Goal: Information Seeking & Learning: Learn about a topic

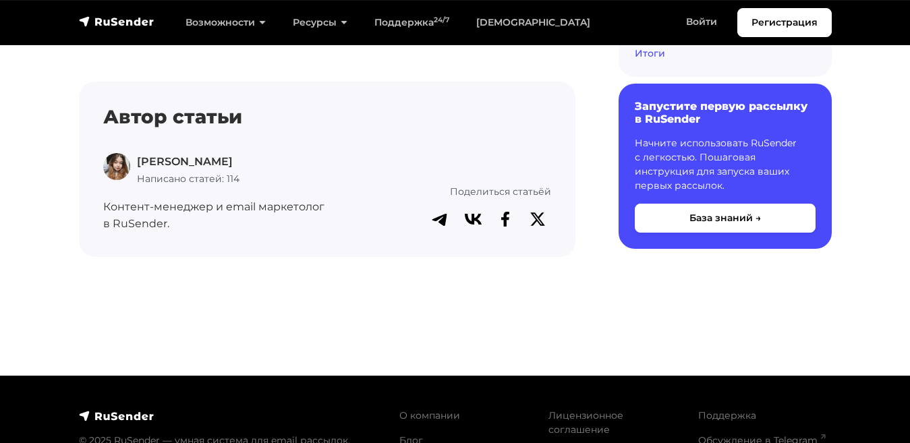
scroll to position [9181, 0]
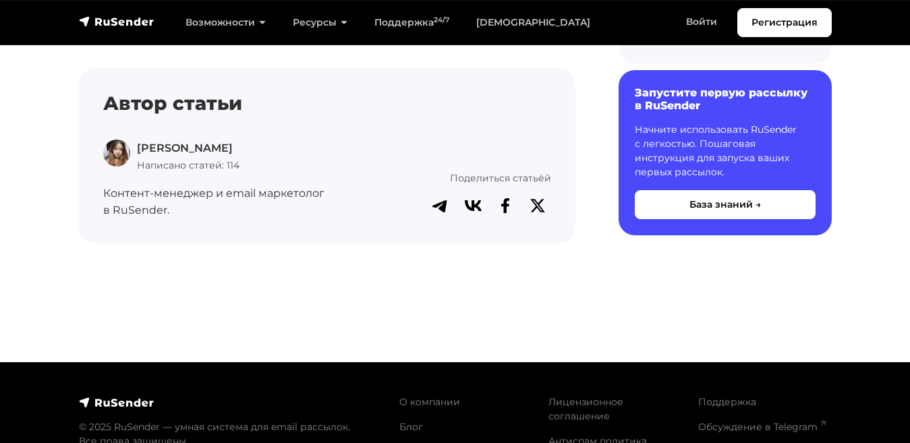
click at [892, 442] on footer "© 2025 RuSender — умная система для email рассылок. Все права защищены. О компа…" at bounding box center [455, 449] width 910 height 174
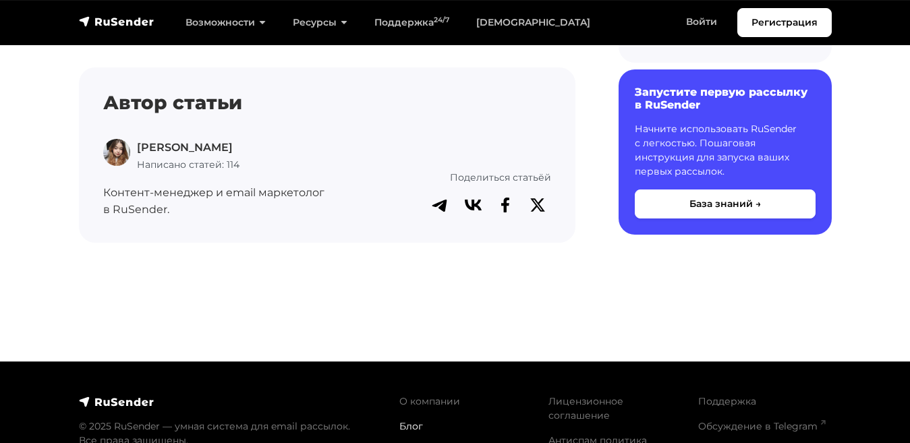
click at [403, 420] on link "Блог" at bounding box center [411, 426] width 24 height 12
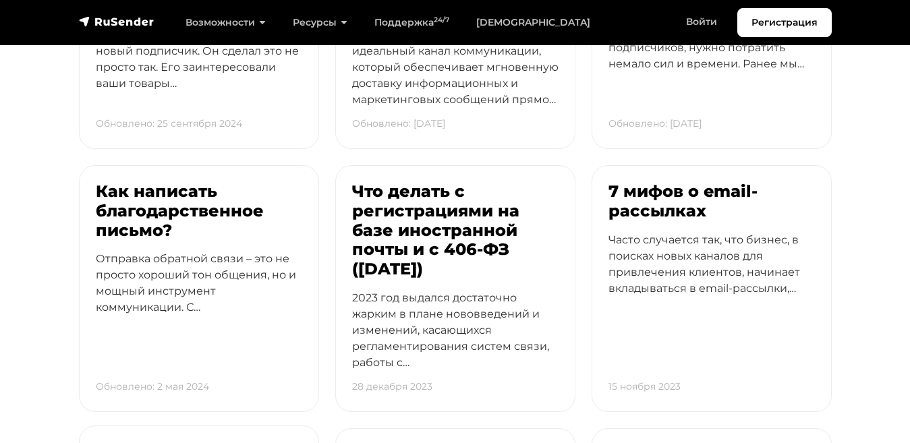
scroll to position [3815, 0]
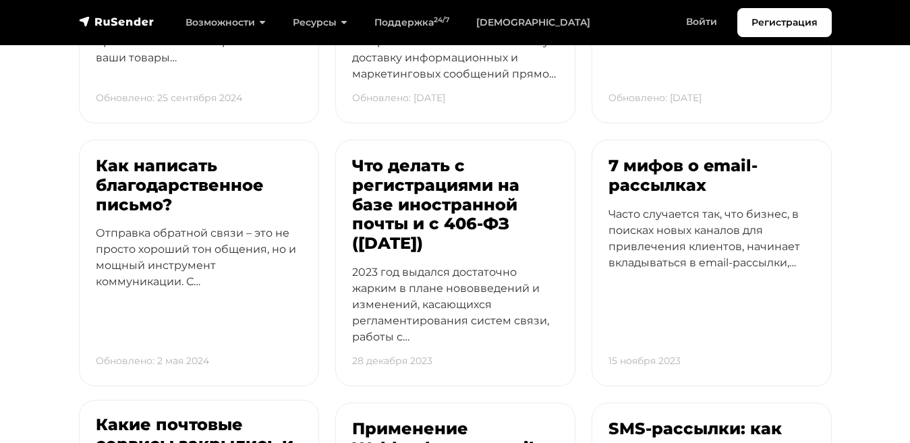
click at [123, 415] on h3 "Какие почтовые сервисы закрылись и не справились?" at bounding box center [199, 444] width 206 height 58
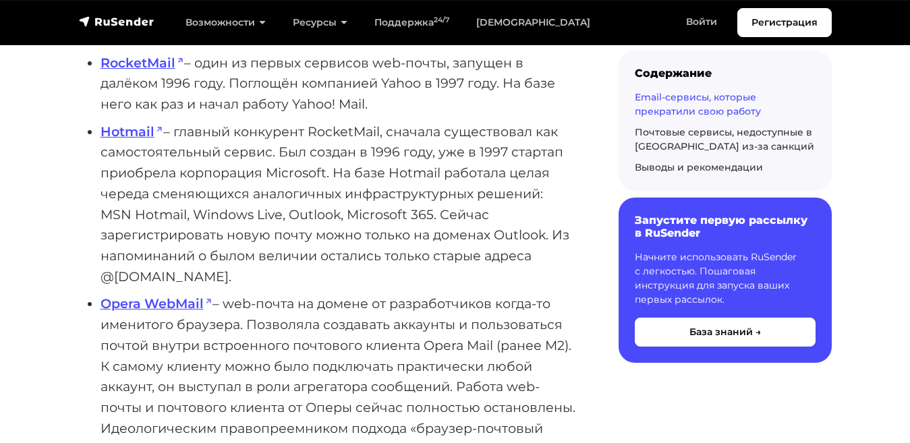
scroll to position [1366, 0]
